Goal: Task Accomplishment & Management: Complete application form

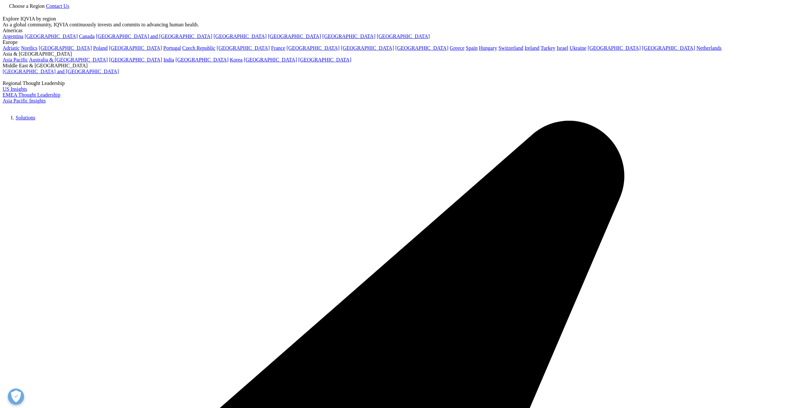
scroll to position [1645, 0]
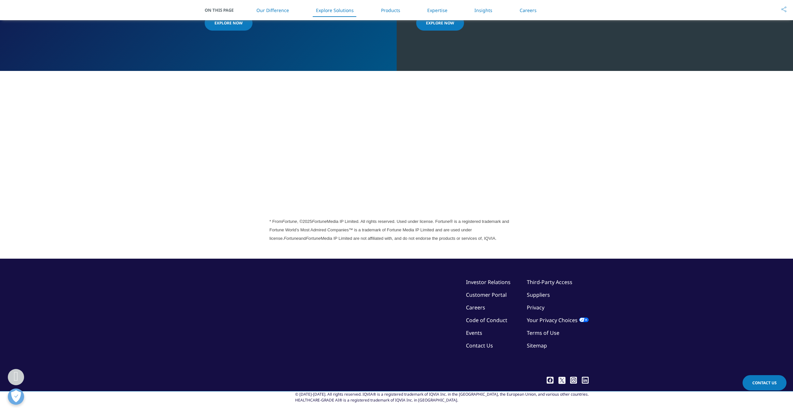
scroll to position [798, 0]
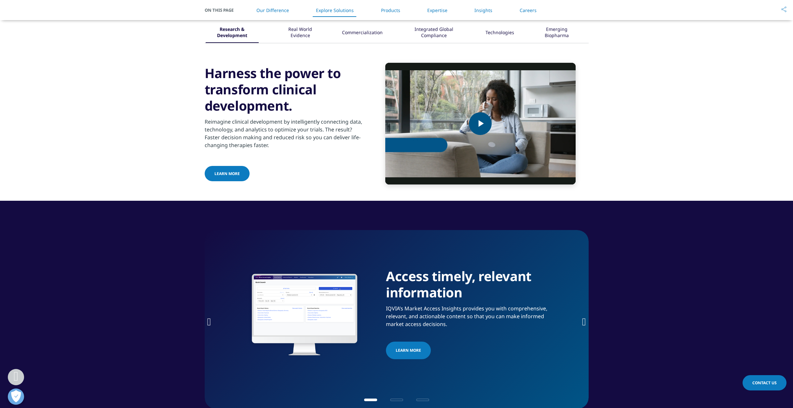
click at [480, 124] on span "Video Player" at bounding box center [480, 124] width 0 height 0
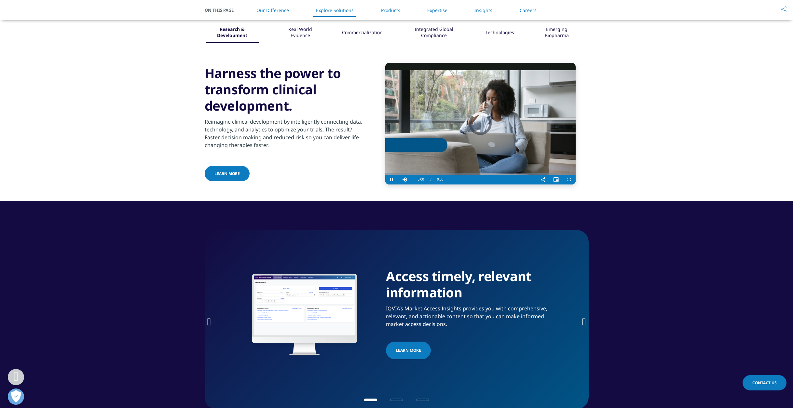
scroll to position [0, 0]
click at [402, 175] on div "Progress Bar" at bounding box center [416, 172] width 63 height 5
click at [414, 175] on div "Loaded : 99.72% 0:04 0:02" at bounding box center [480, 172] width 190 height 5
click at [426, 175] on div "Progress Bar" at bounding box center [480, 172] width 190 height 5
drag, startPoint x: 436, startPoint y: 188, endPoint x: 741, endPoint y: 385, distance: 363.7
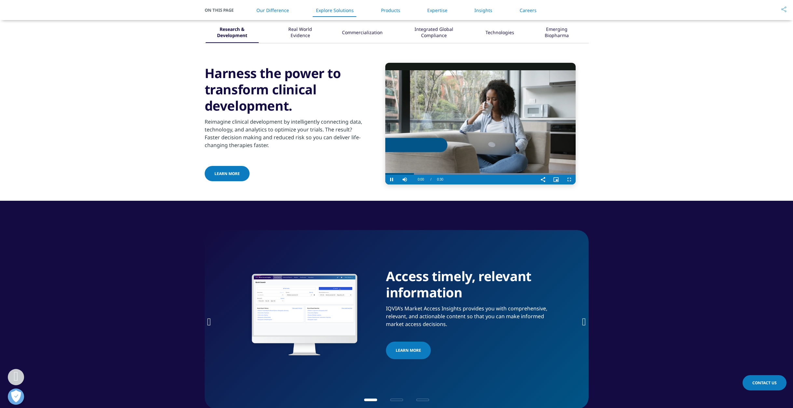
click at [437, 175] on div "Progress Bar" at bounding box center [480, 174] width 190 height 2
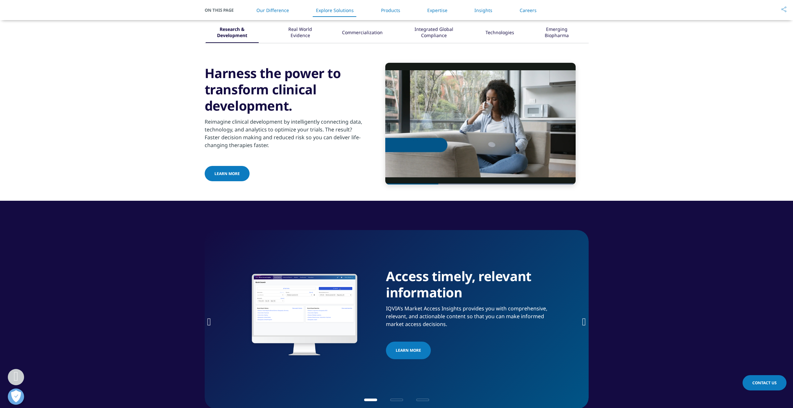
click at [768, 384] on span "Contact Us" at bounding box center [765, 383] width 24 height 6
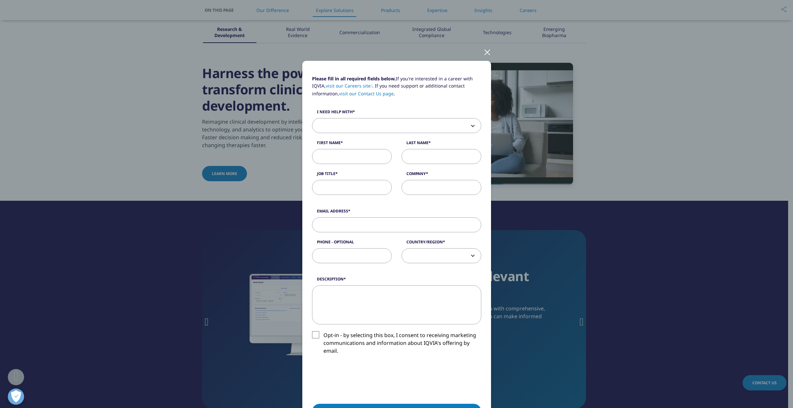
click at [389, 125] on span at bounding box center [397, 125] width 169 height 15
click at [484, 54] on div at bounding box center [487, 52] width 7 height 18
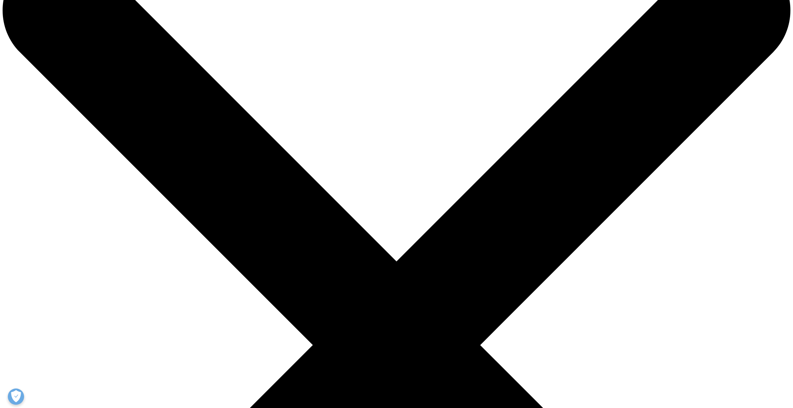
scroll to position [58, 0]
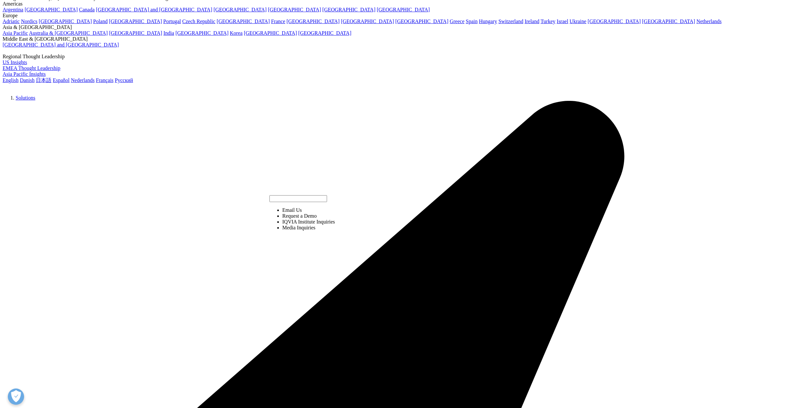
select select "https://www.iqvia.com/contact/demo"
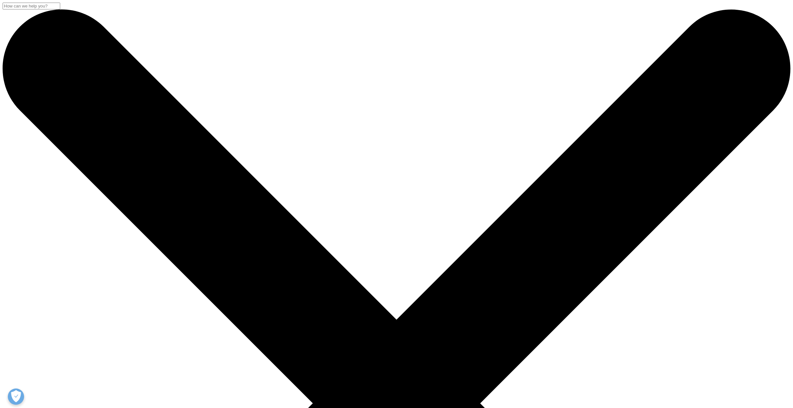
type input "X"
type input "Stella"
type input "Xiao"
type input "BD Manager"
type input "RHEACELL"
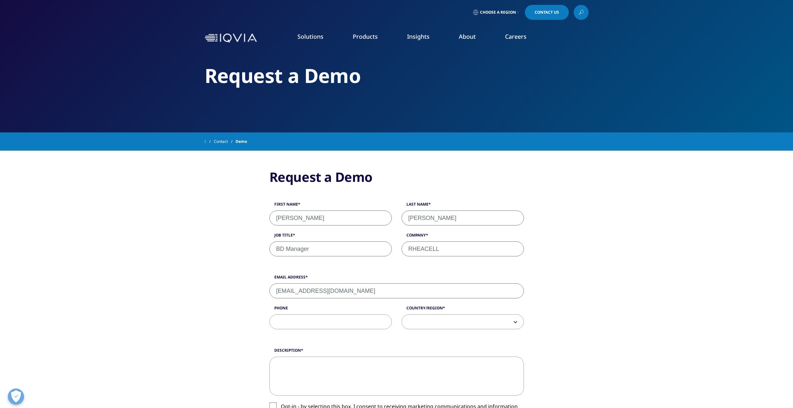
type input "xingchen.xiao@rheacell.com"
click at [442, 320] on span at bounding box center [463, 322] width 122 height 15
select select "[GEOGRAPHIC_DATA]"
click at [416, 378] on textarea "Description" at bounding box center [397, 376] width 255 height 39
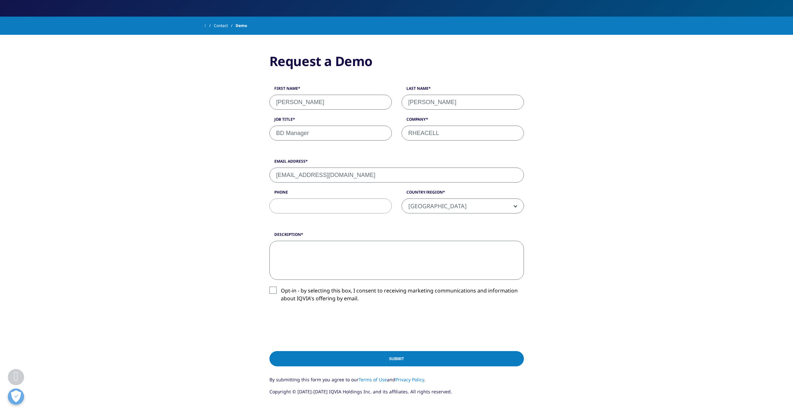
scroll to position [117, 0]
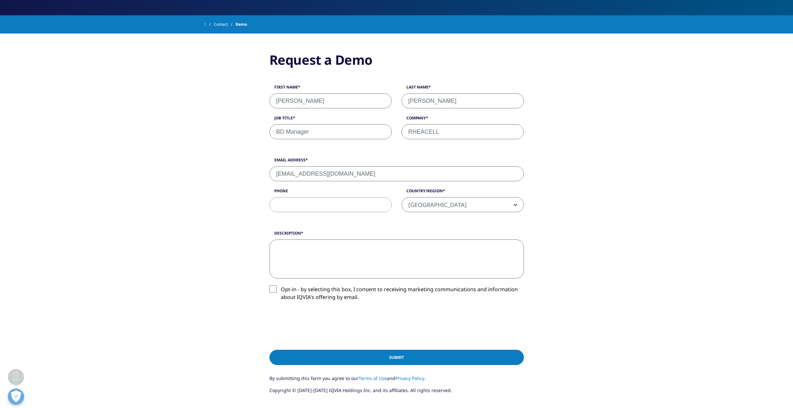
click at [274, 291] on label "Opt-in - by selecting this box, I consent to receiving marketing communications…" at bounding box center [397, 294] width 255 height 19
click at [281, 285] on input "Opt-in - by selecting this box, I consent to receiving marketing communications…" at bounding box center [281, 285] width 0 height 0
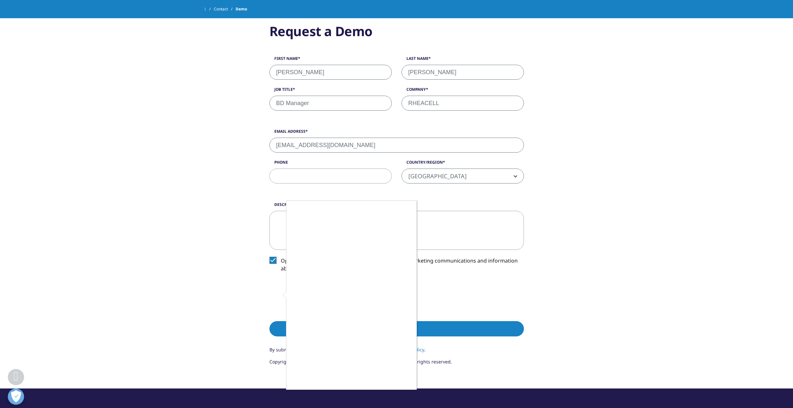
scroll to position [138, 0]
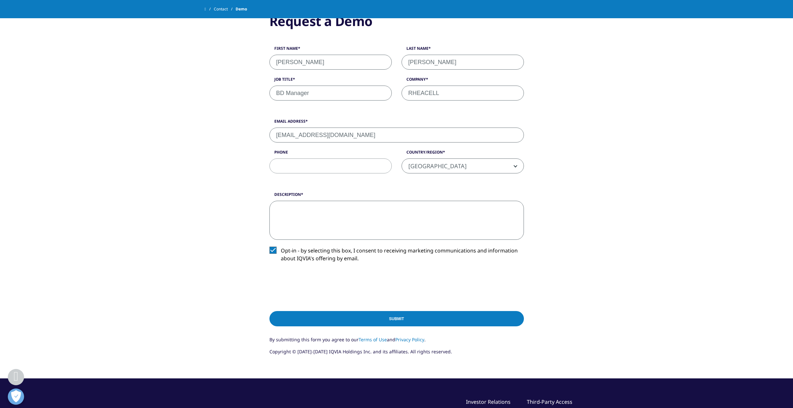
click at [348, 220] on textarea "Description" at bounding box center [397, 220] width 255 height 39
type textarea "I"
type textarea "W"
type textarea "Could I have a demo and a quote from IQVIA to support our BD work?"
click at [400, 320] on input "Submit" at bounding box center [397, 318] width 255 height 15
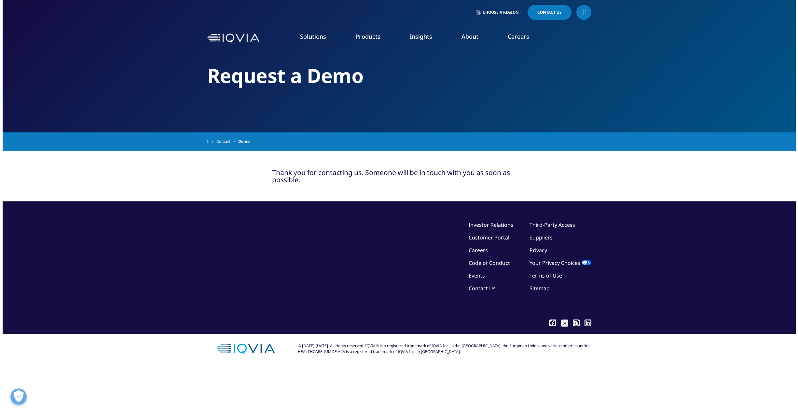
scroll to position [0, 0]
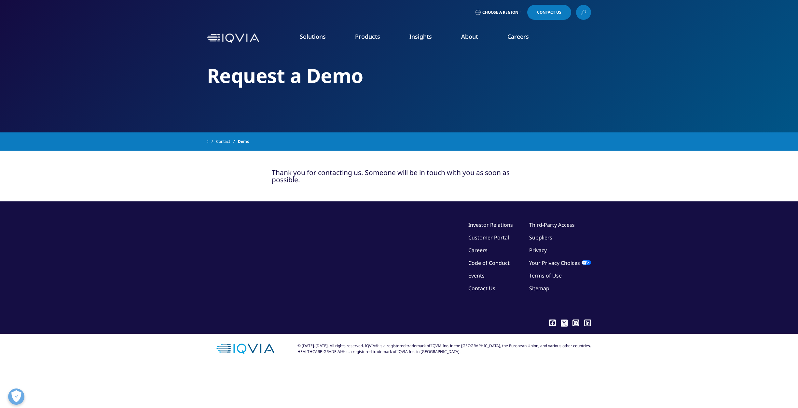
click at [516, 10] on span "Choose a Region" at bounding box center [500, 12] width 36 height 5
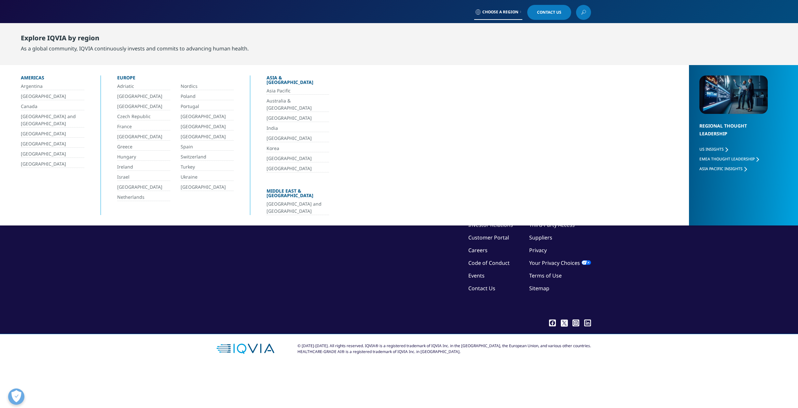
click at [282, 87] on link "Asia Pacific" at bounding box center [298, 90] width 63 height 7
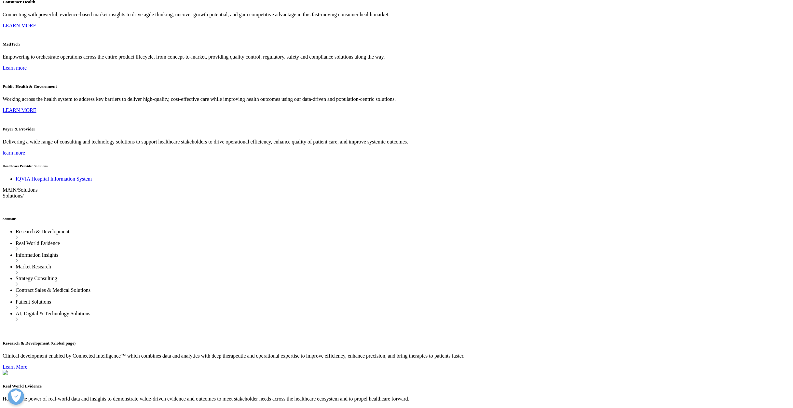
scroll to position [1283, 0]
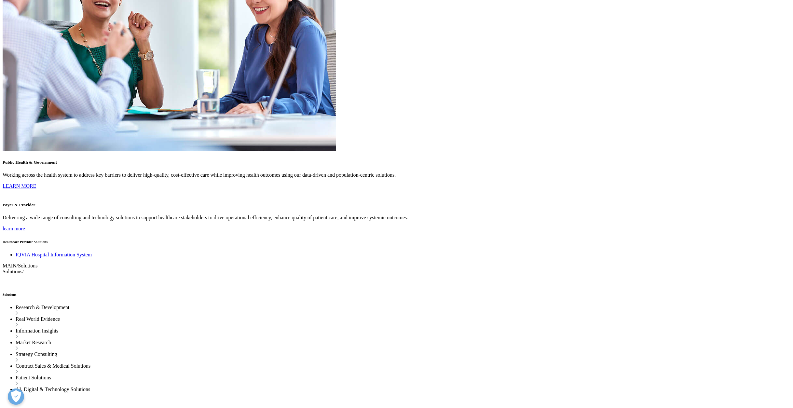
click at [225, 191] on link "Follow Us" at bounding box center [250, 193] width 85 height 5
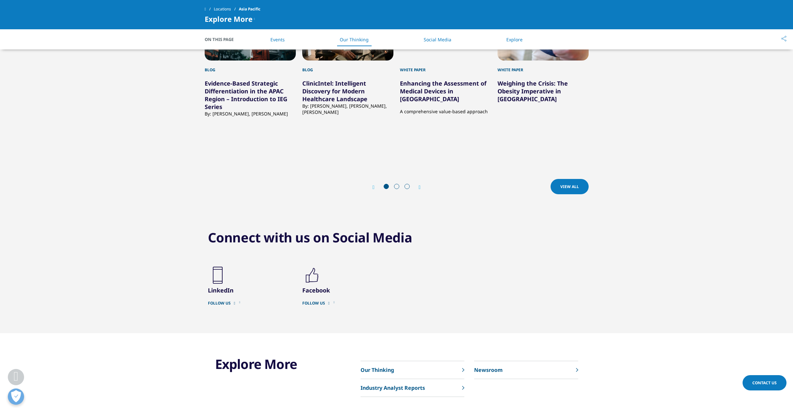
scroll to position [1081, 0]
